Goal: Task Accomplishment & Management: Manage account settings

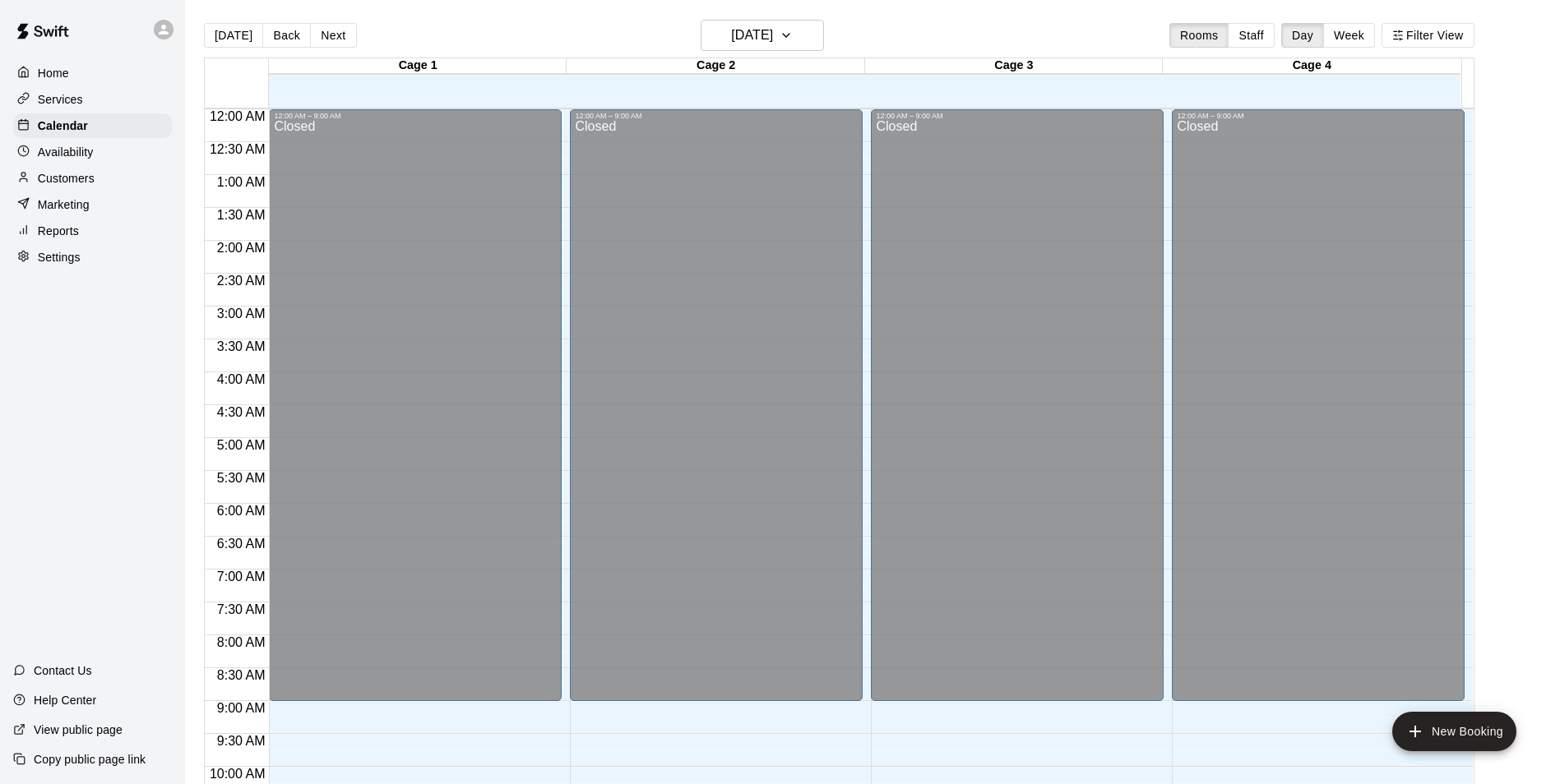
scroll to position [835, 0]
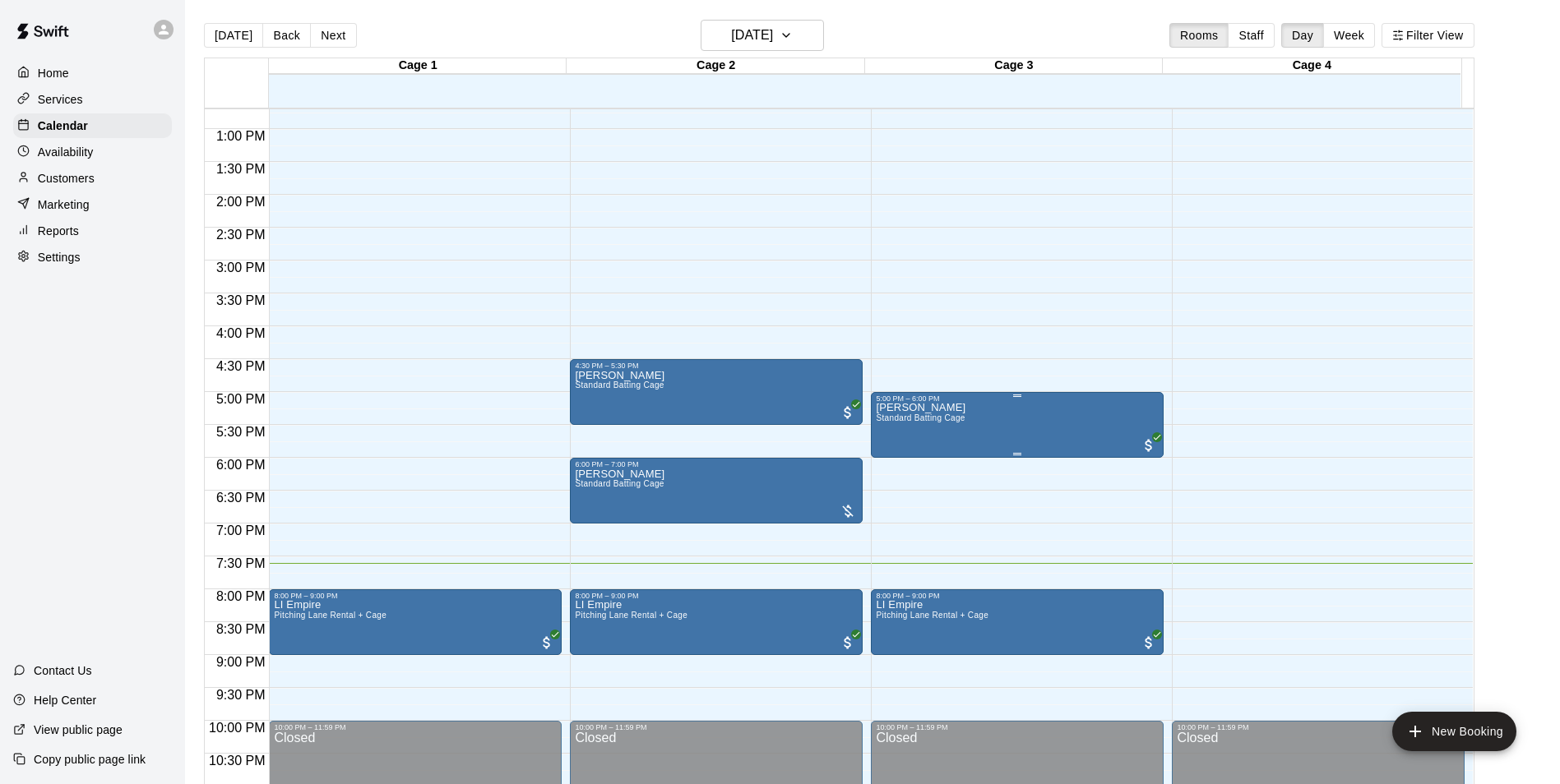
click at [947, 405] on div "5:00 PM – 6:00 PM [PERSON_NAME] Standard Batting Cage" at bounding box center [1017, 425] width 282 height 61
click at [900, 459] on img "edit" at bounding box center [891, 451] width 19 height 19
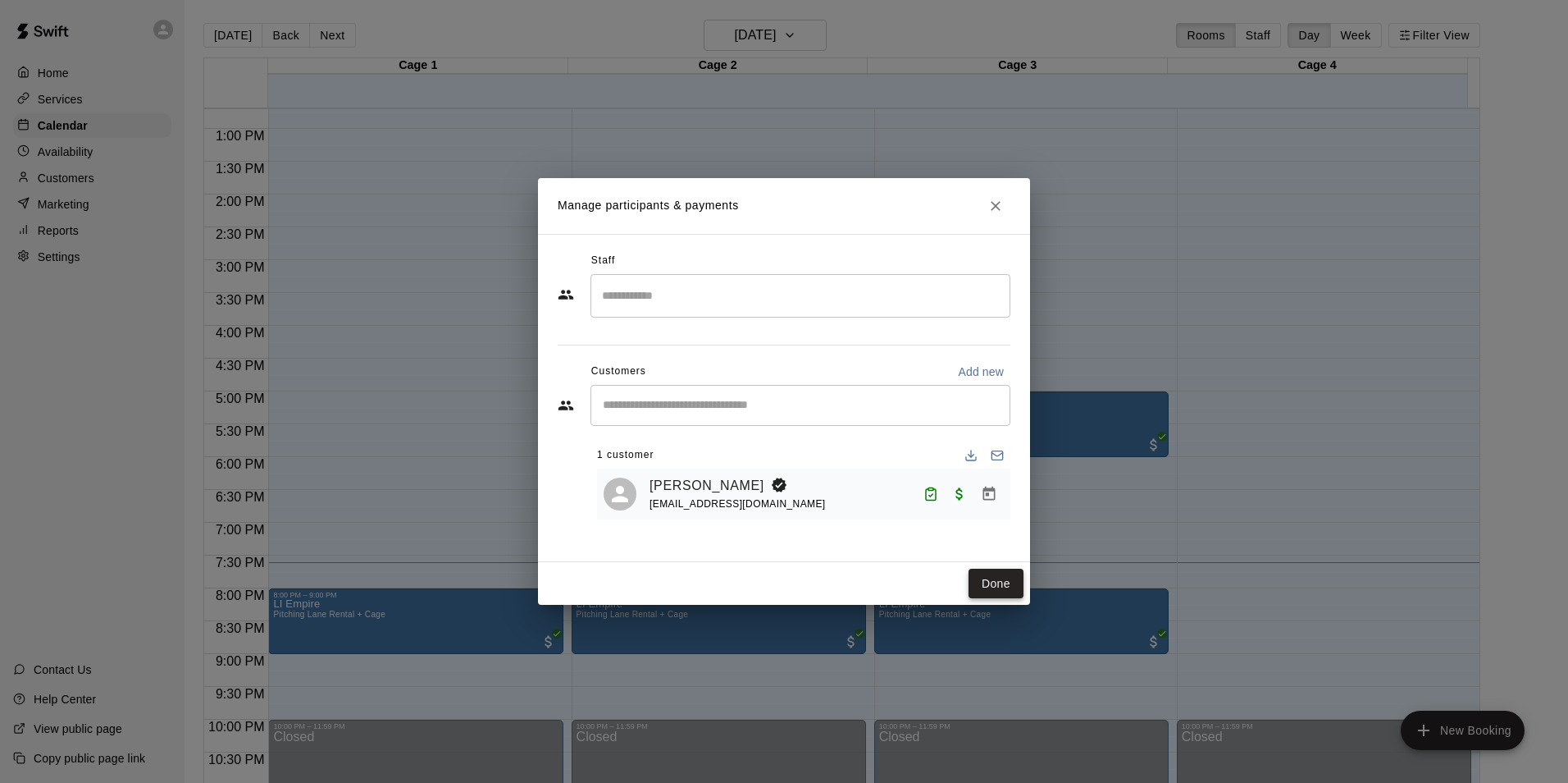
click at [977, 574] on button "Done" at bounding box center [995, 584] width 55 height 31
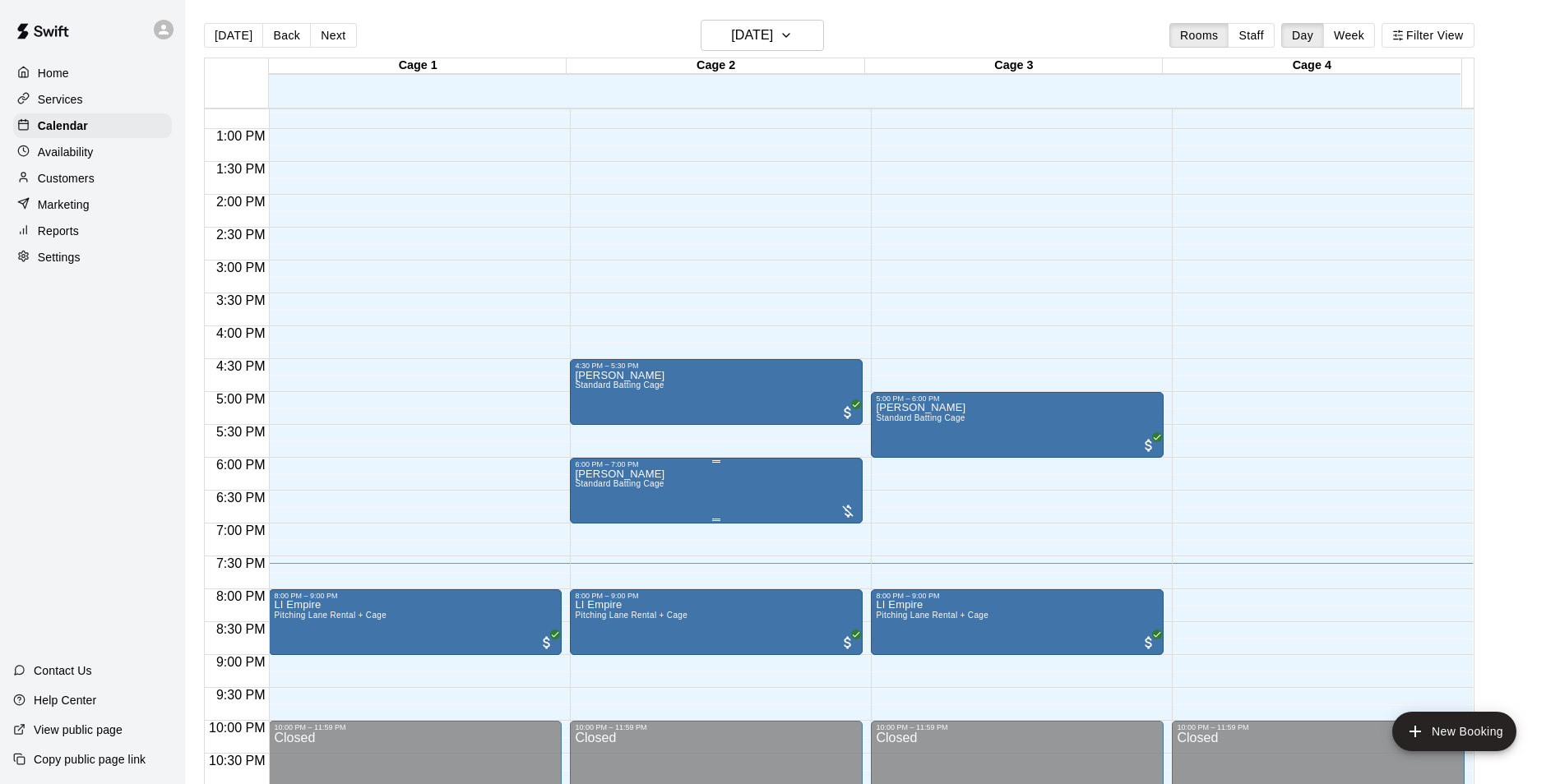
click at [605, 527] on button "edit" at bounding box center [590, 527] width 33 height 32
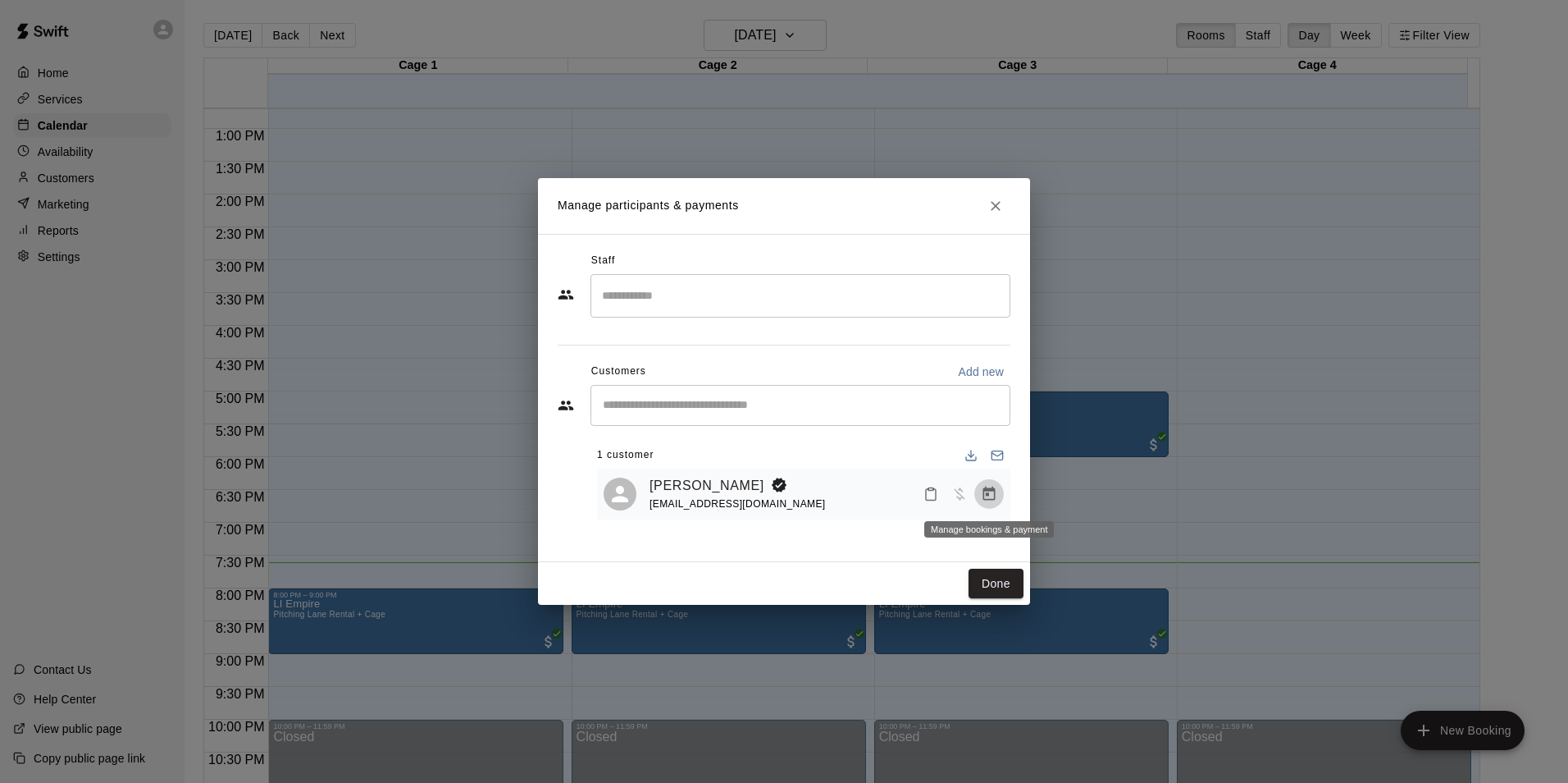
click at [983, 501] on icon "Manage bookings & payment" at bounding box center [989, 494] width 16 height 16
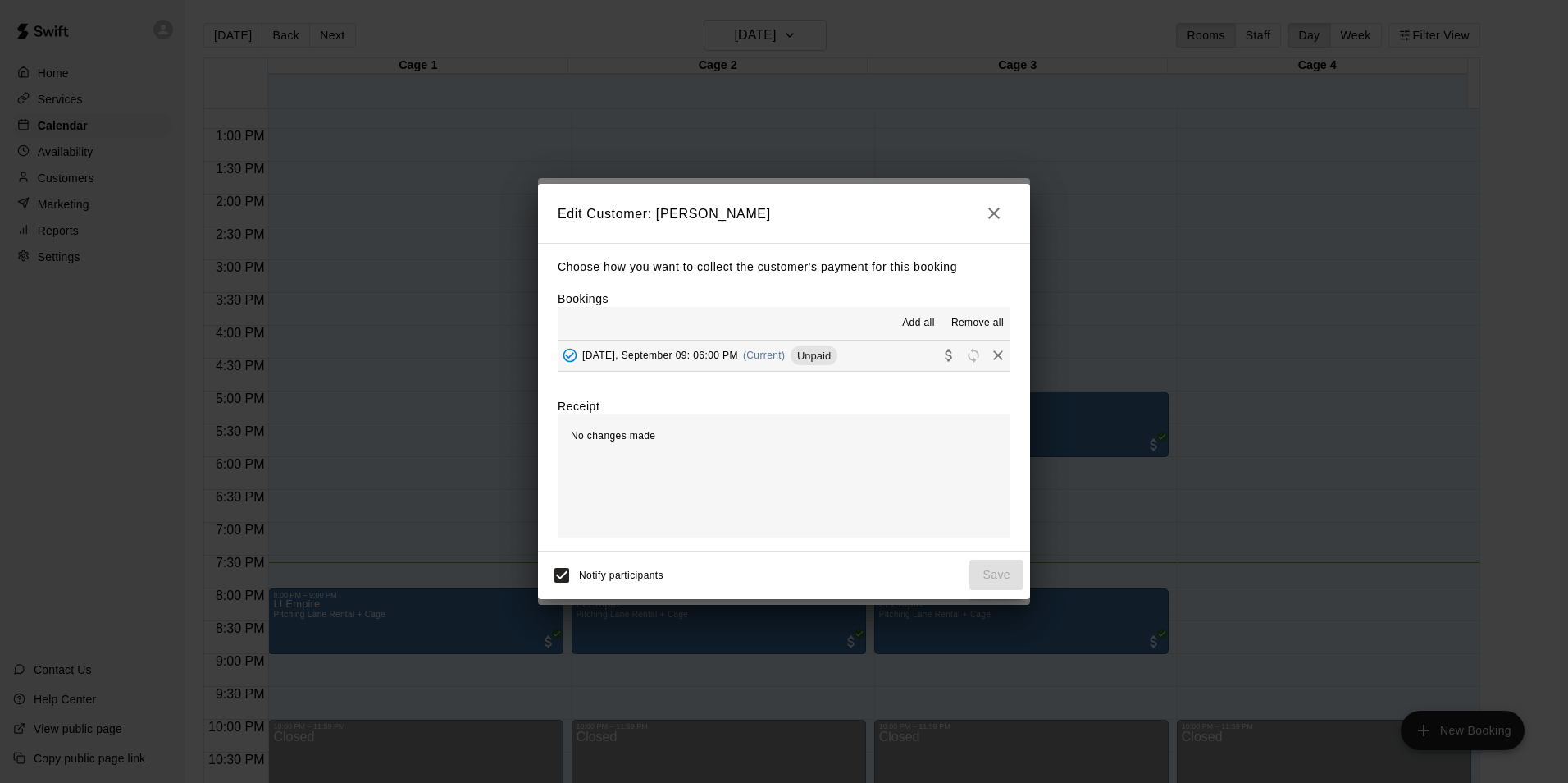
click at [903, 354] on button "[DATE], September 09: 06:00 PM (Current) Unpaid" at bounding box center [784, 356] width 452 height 31
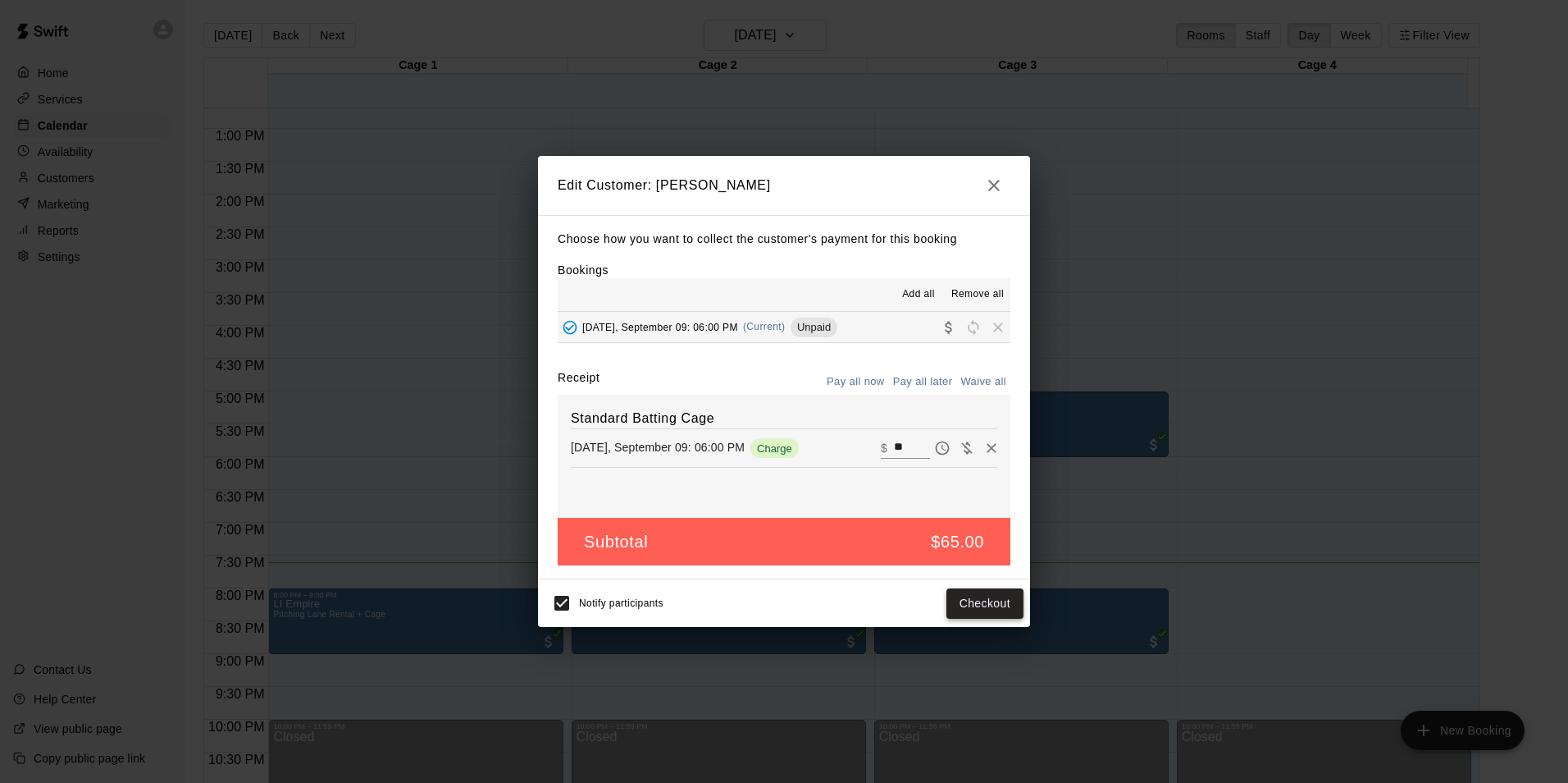
click at [962, 589] on div "Notify participants Checkout" at bounding box center [784, 603] width 479 height 34
click at [962, 594] on button "Checkout" at bounding box center [985, 603] width 77 height 31
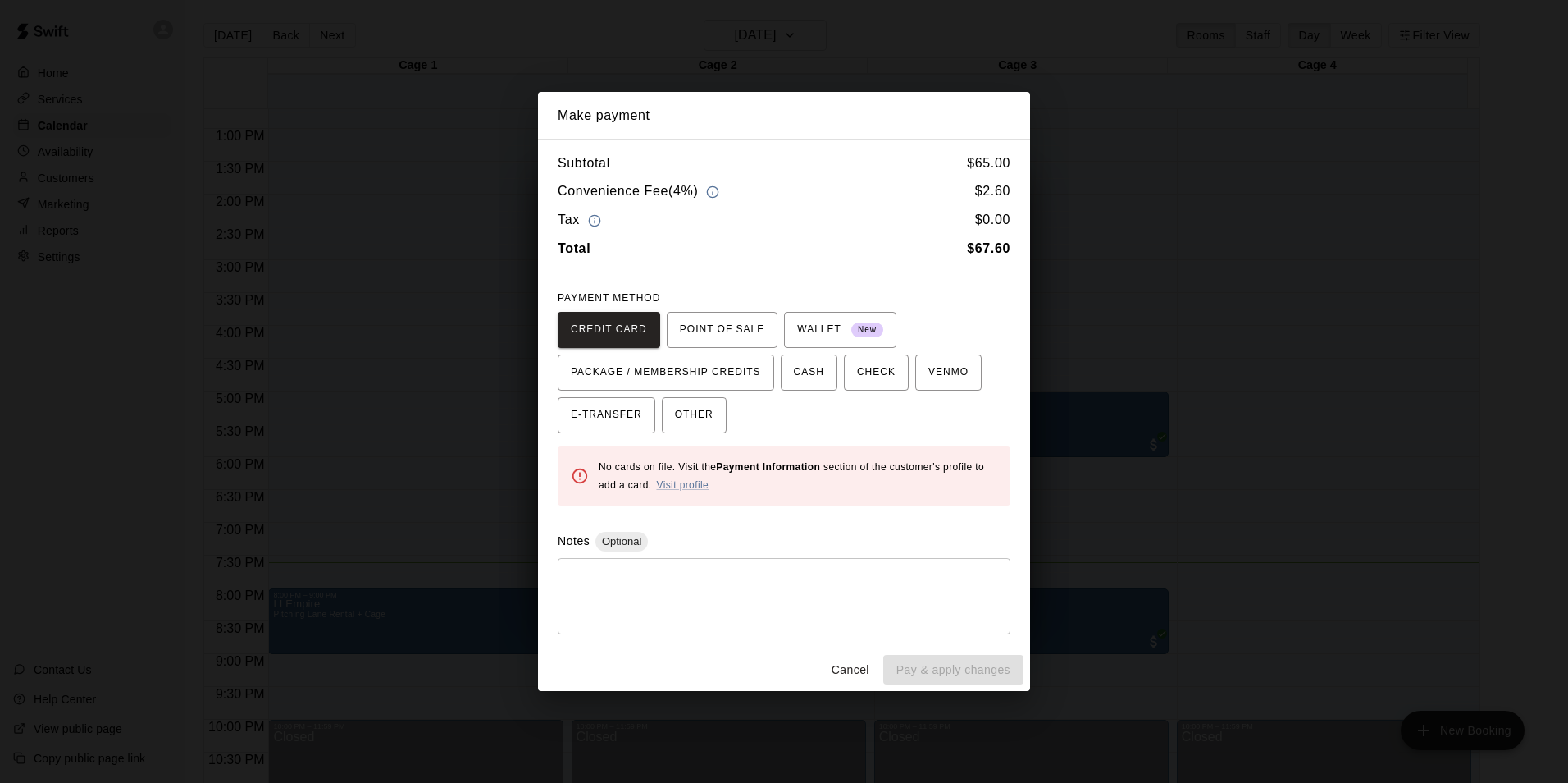
click at [727, 433] on div "CREDIT CARD POINT OF SALE WALLET New PACKAGE / MEMBERSHIP CREDITS CASH CHECK VE…" at bounding box center [784, 372] width 452 height 121
drag, startPoint x: 705, startPoint y: 425, endPoint x: 727, endPoint y: 435, distance: 24.2
click at [705, 425] on button "OTHER" at bounding box center [695, 415] width 65 height 36
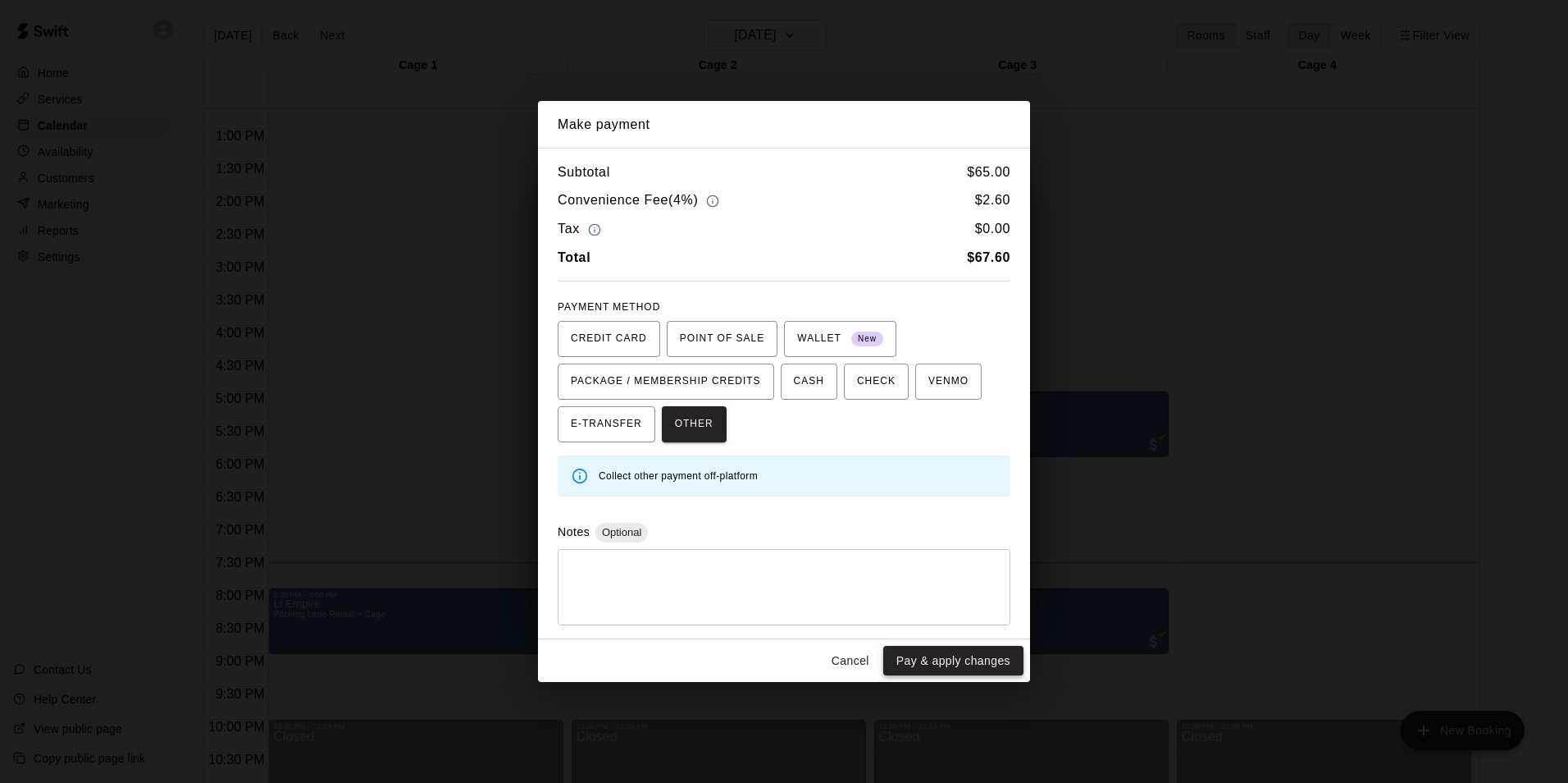
click at [944, 657] on button "Pay & apply changes" at bounding box center [953, 661] width 140 height 31
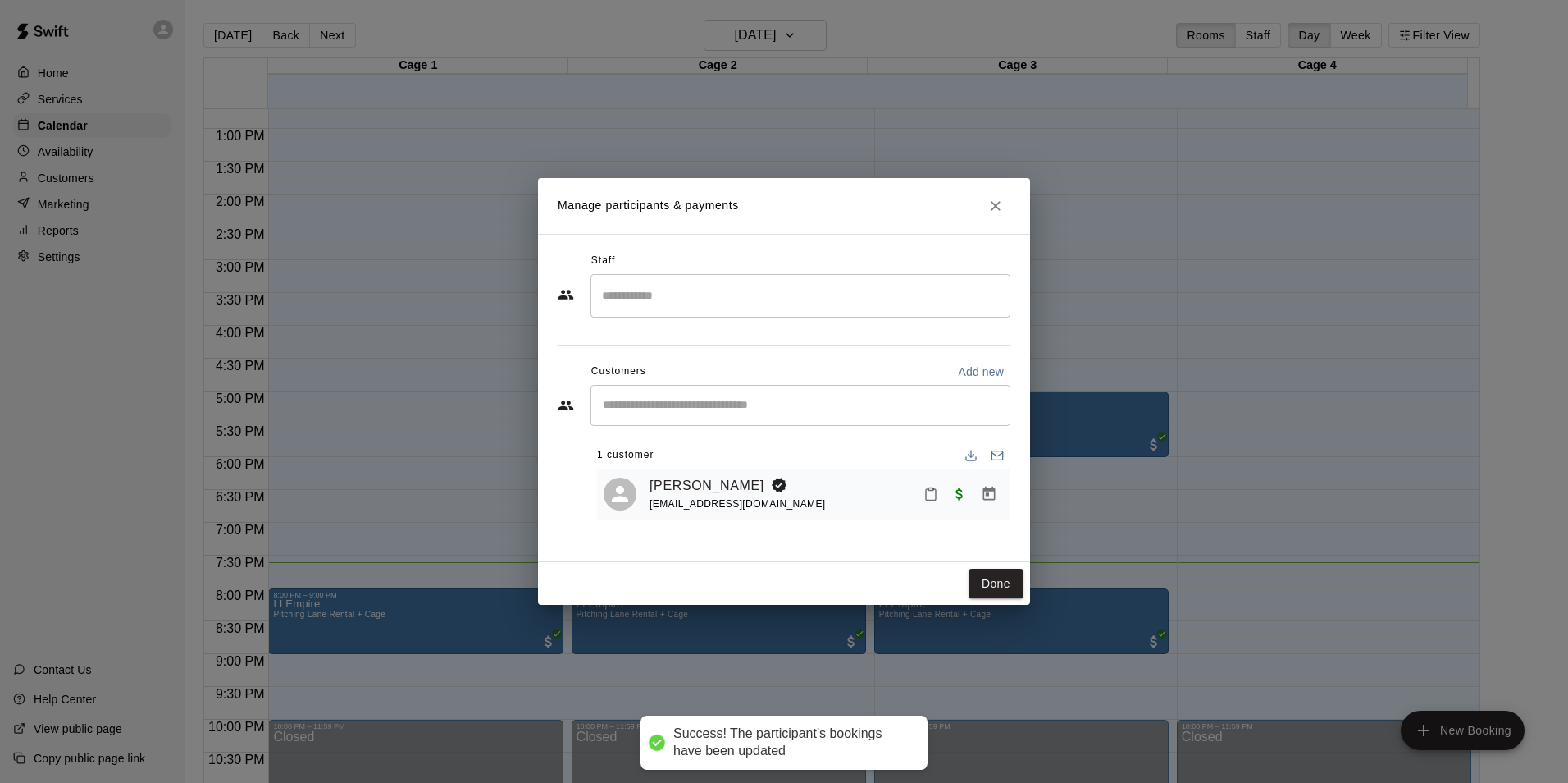
click at [914, 491] on div "[PERSON_NAME] [EMAIL_ADDRESS][DOMAIN_NAME]" at bounding box center [827, 494] width 355 height 39
click at [927, 494] on icon "Mark attendance" at bounding box center [931, 494] width 14 height 14
click at [958, 500] on icon at bounding box center [957, 500] width 14 height 14
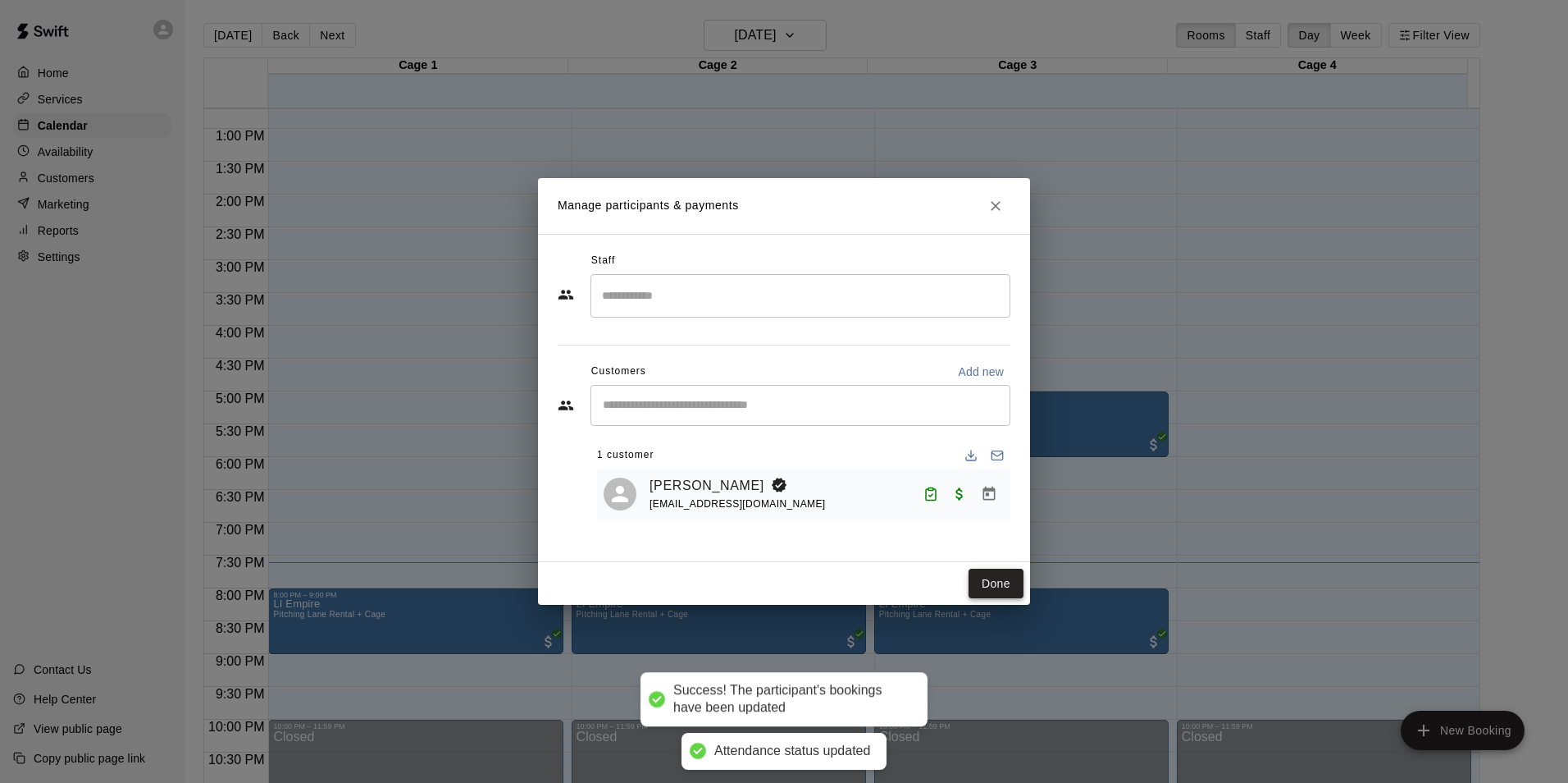
click at [994, 578] on button "Done" at bounding box center [995, 584] width 55 height 31
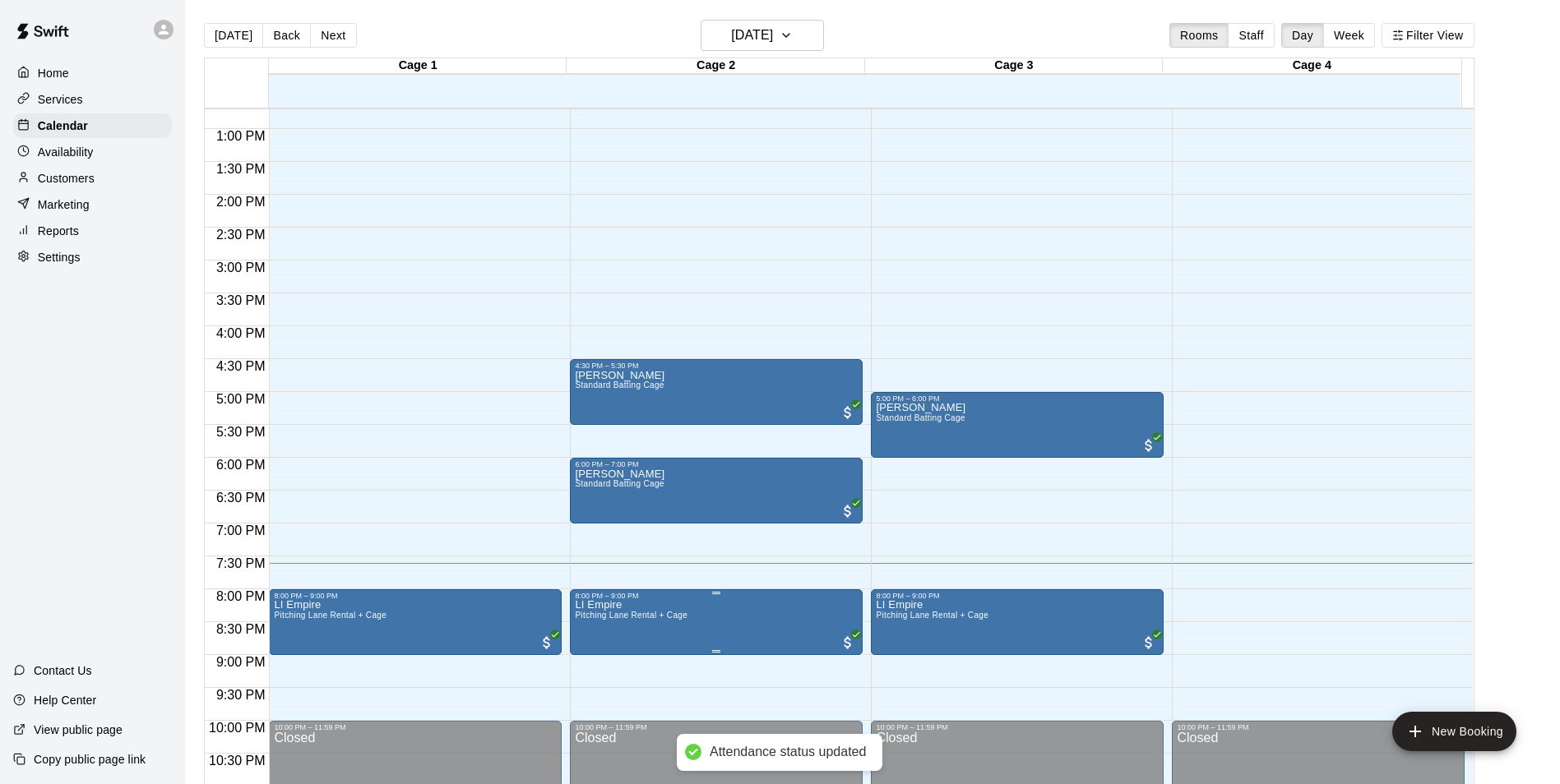
click at [587, 650] on img "edit" at bounding box center [590, 658] width 19 height 19
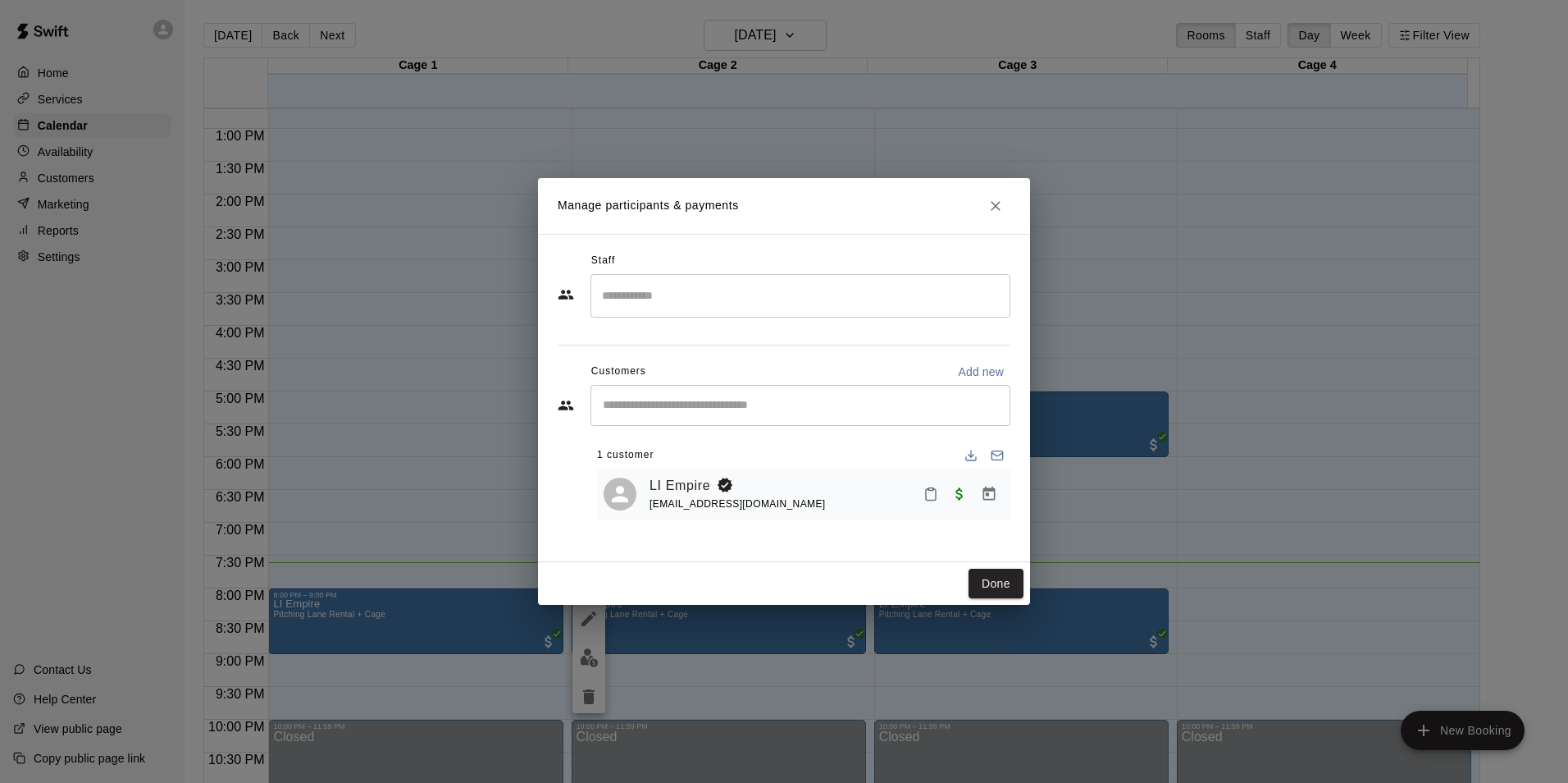
click at [929, 500] on icon "Mark attendance" at bounding box center [931, 494] width 14 height 14
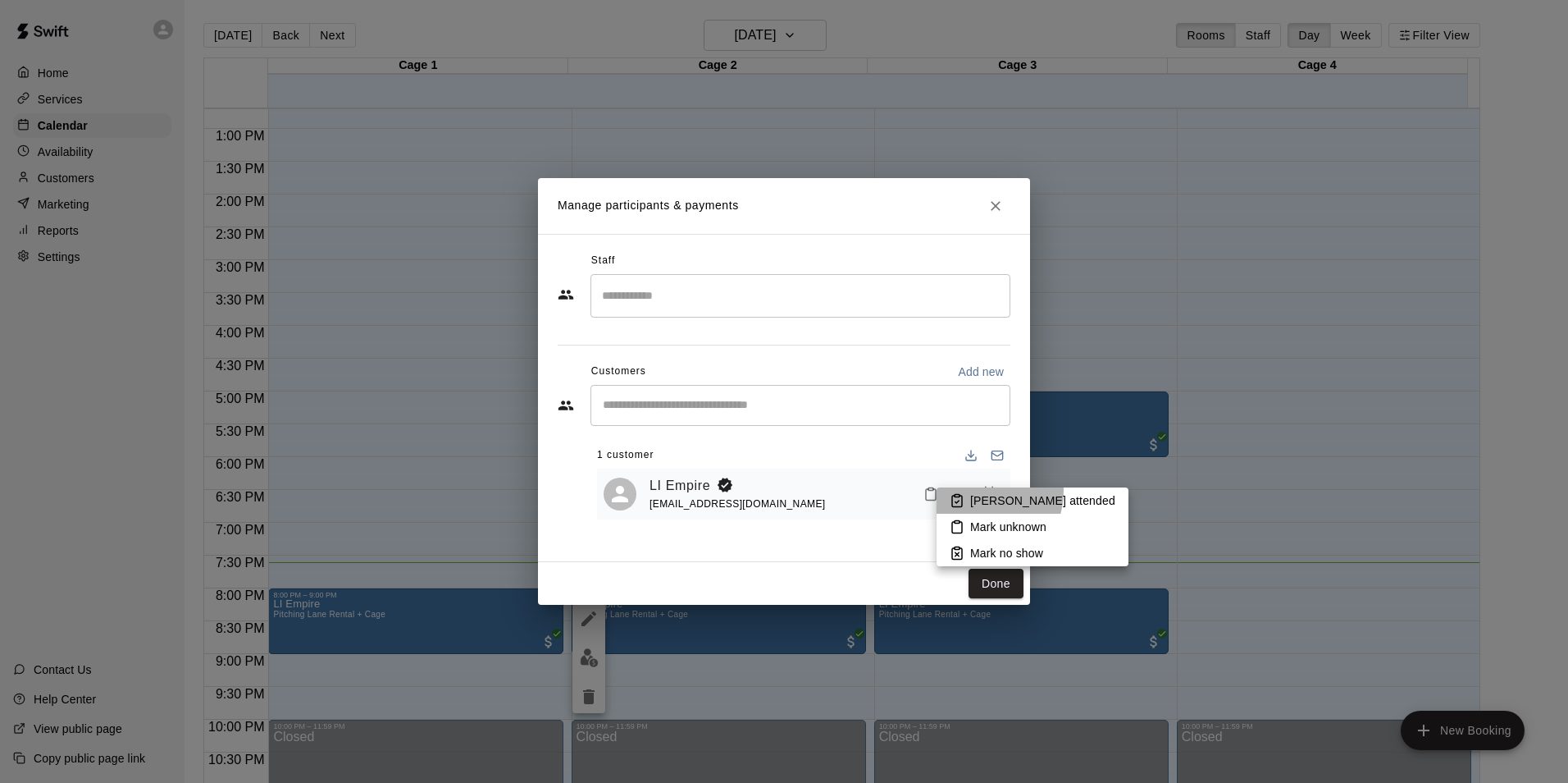
click at [977, 491] on li "[PERSON_NAME] attended" at bounding box center [1033, 500] width 192 height 26
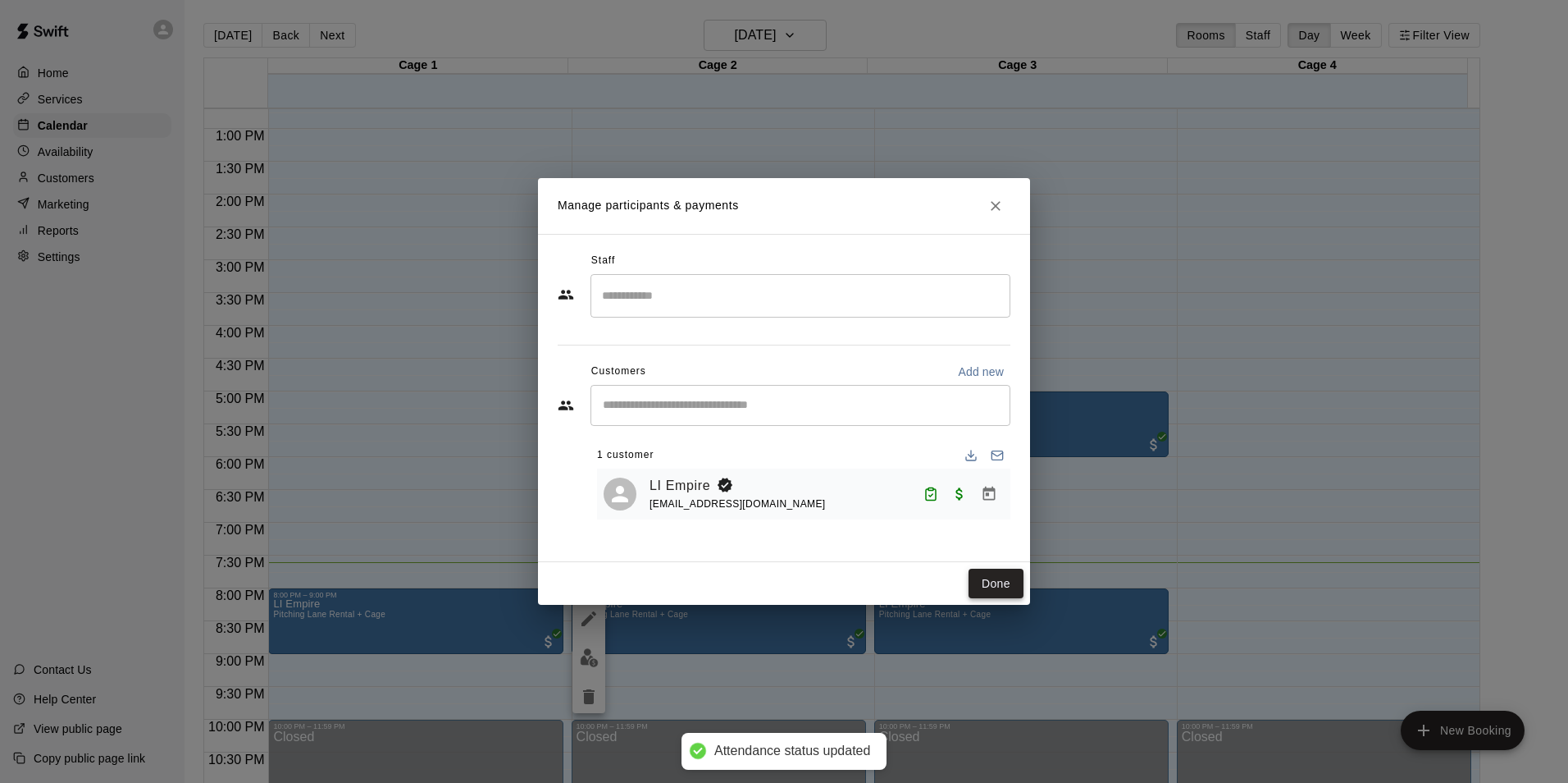
click at [989, 588] on button "Done" at bounding box center [995, 584] width 55 height 31
